Goal: Task Accomplishment & Management: Manage account settings

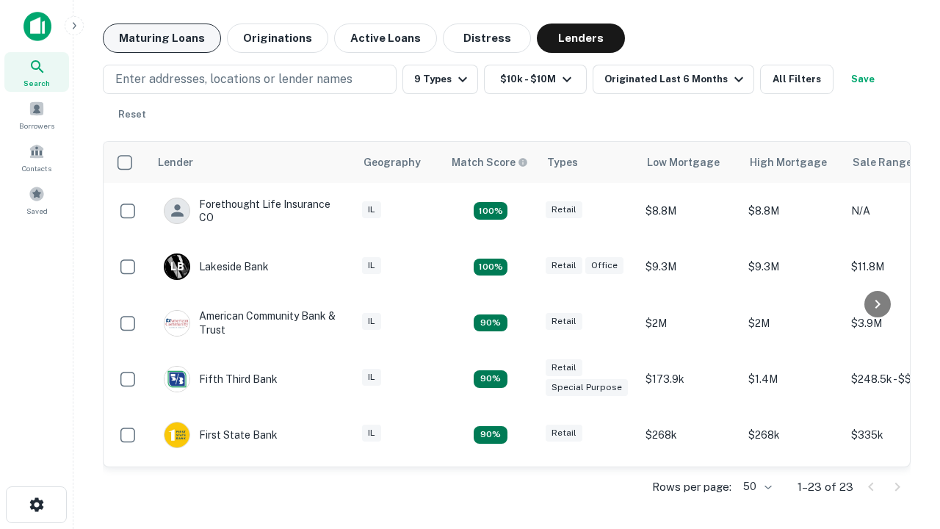
click at [162, 38] on button "Maturing Loans" at bounding box center [162, 38] width 118 height 29
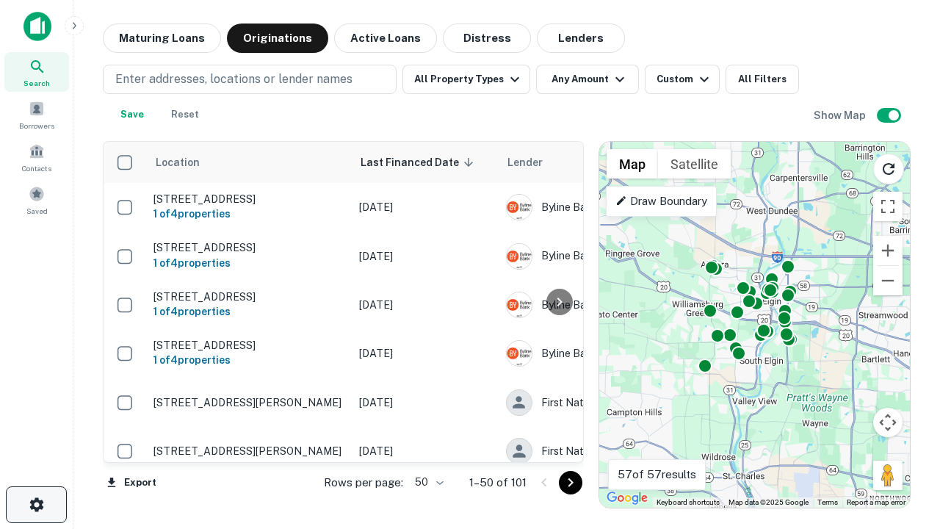
click at [36, 505] on icon "button" at bounding box center [37, 505] width 18 height 18
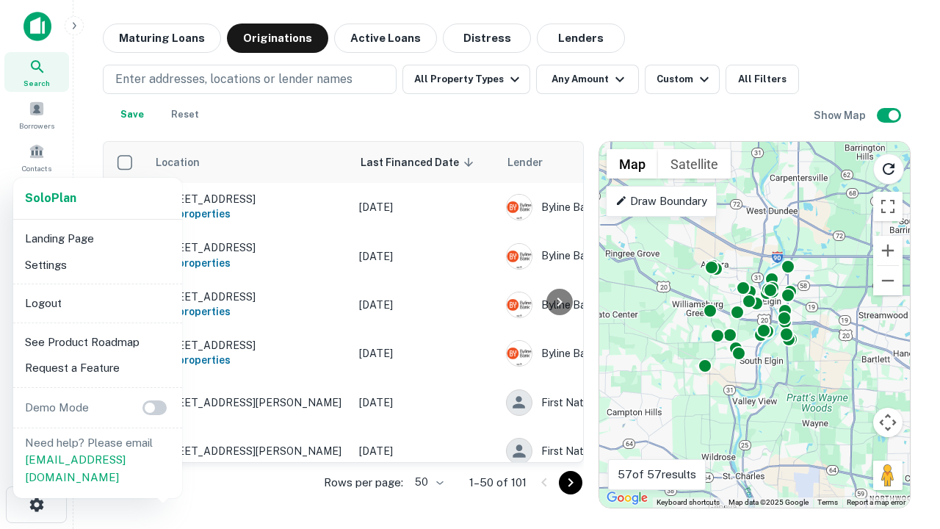
click at [97, 303] on li "Logout" at bounding box center [97, 303] width 157 height 26
